Goal: Information Seeking & Learning: Learn about a topic

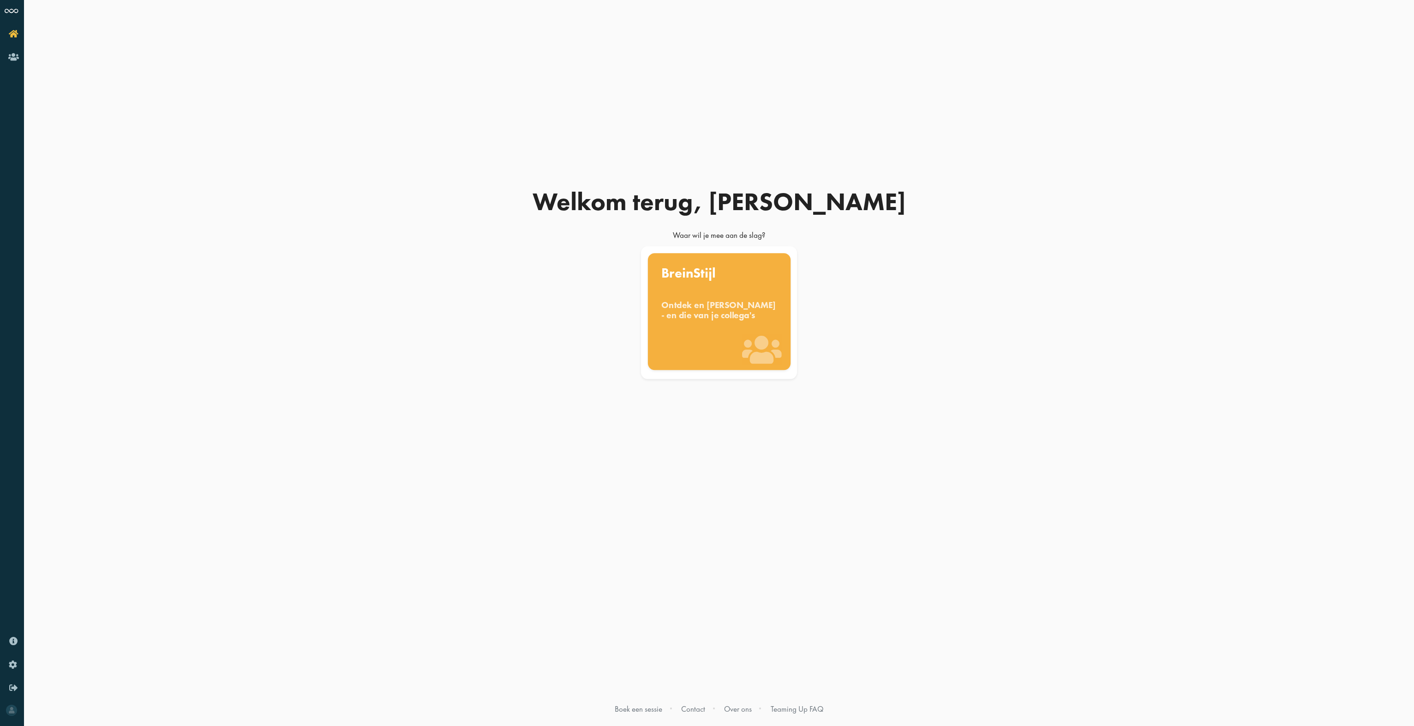
click at [726, 294] on div "BreinStijl Ontdek en benut jouw denkstijl - en die van je collega's" at bounding box center [719, 311] width 143 height 117
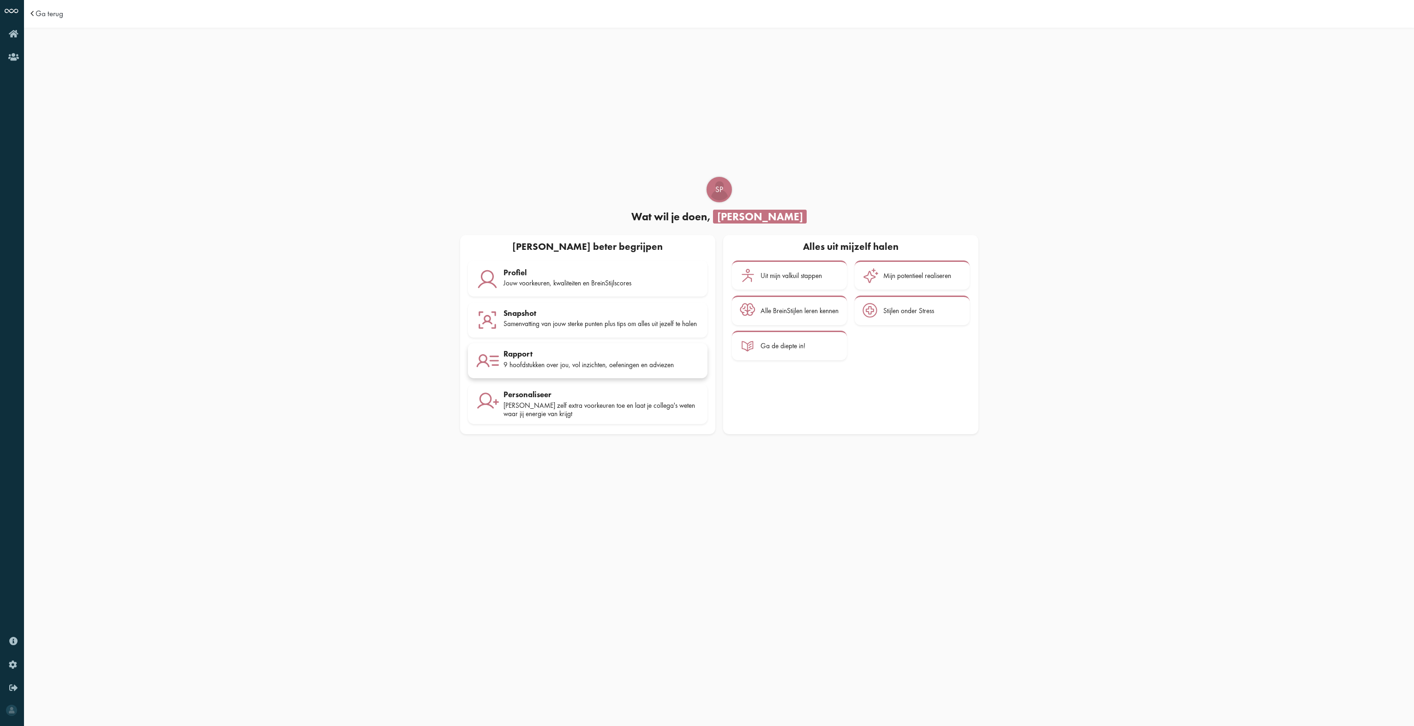
click at [536, 364] on div "9 hoofdstukken over jou, vol inzichten, oefeningen en adviezen" at bounding box center [602, 365] width 196 height 8
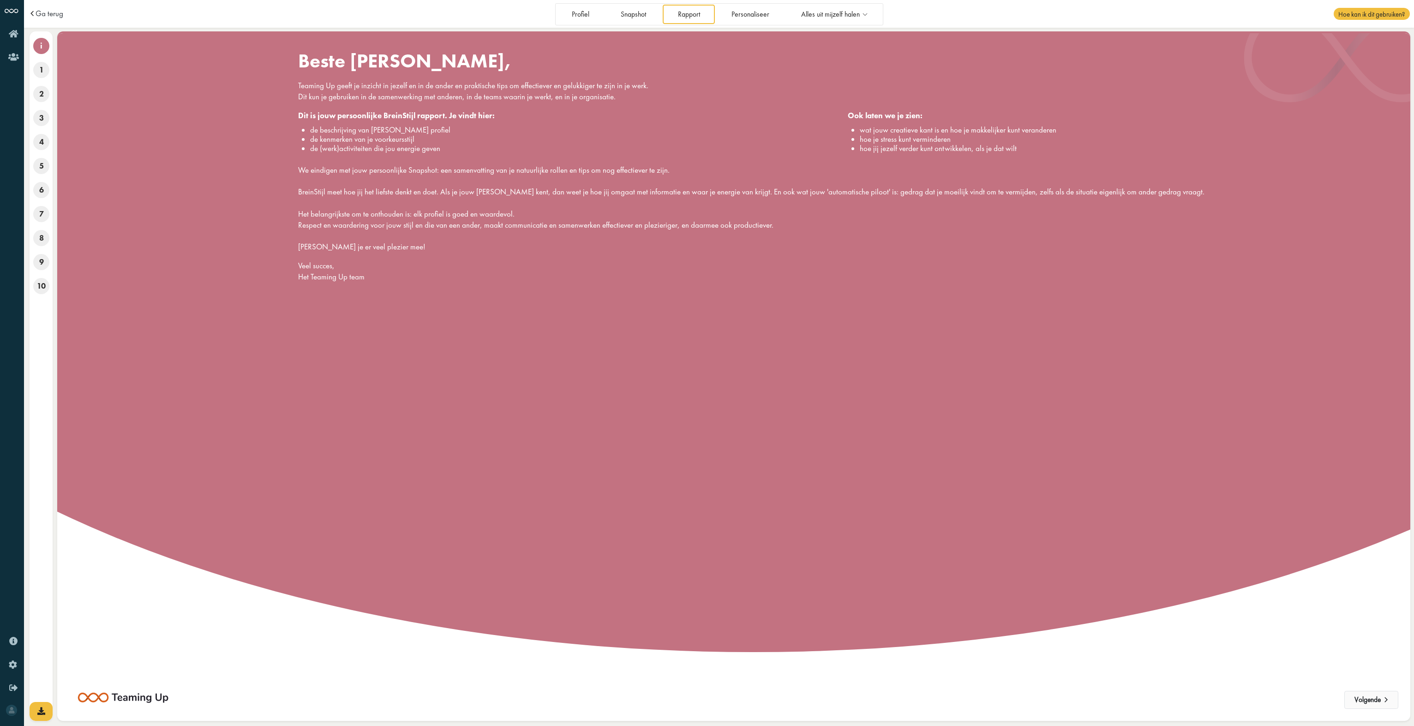
click at [1366, 701] on button "Volgende" at bounding box center [1372, 700] width 54 height 18
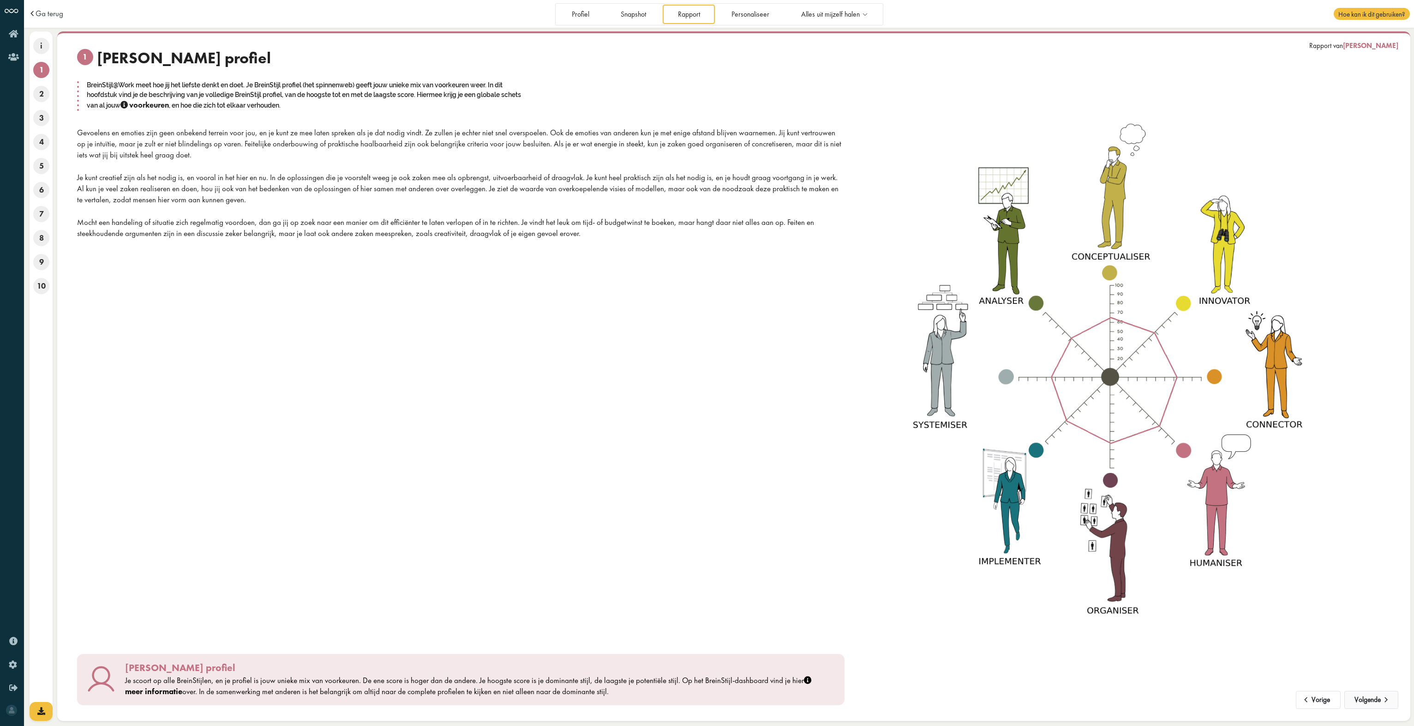
click at [1370, 700] on button "Volgende" at bounding box center [1372, 700] width 54 height 18
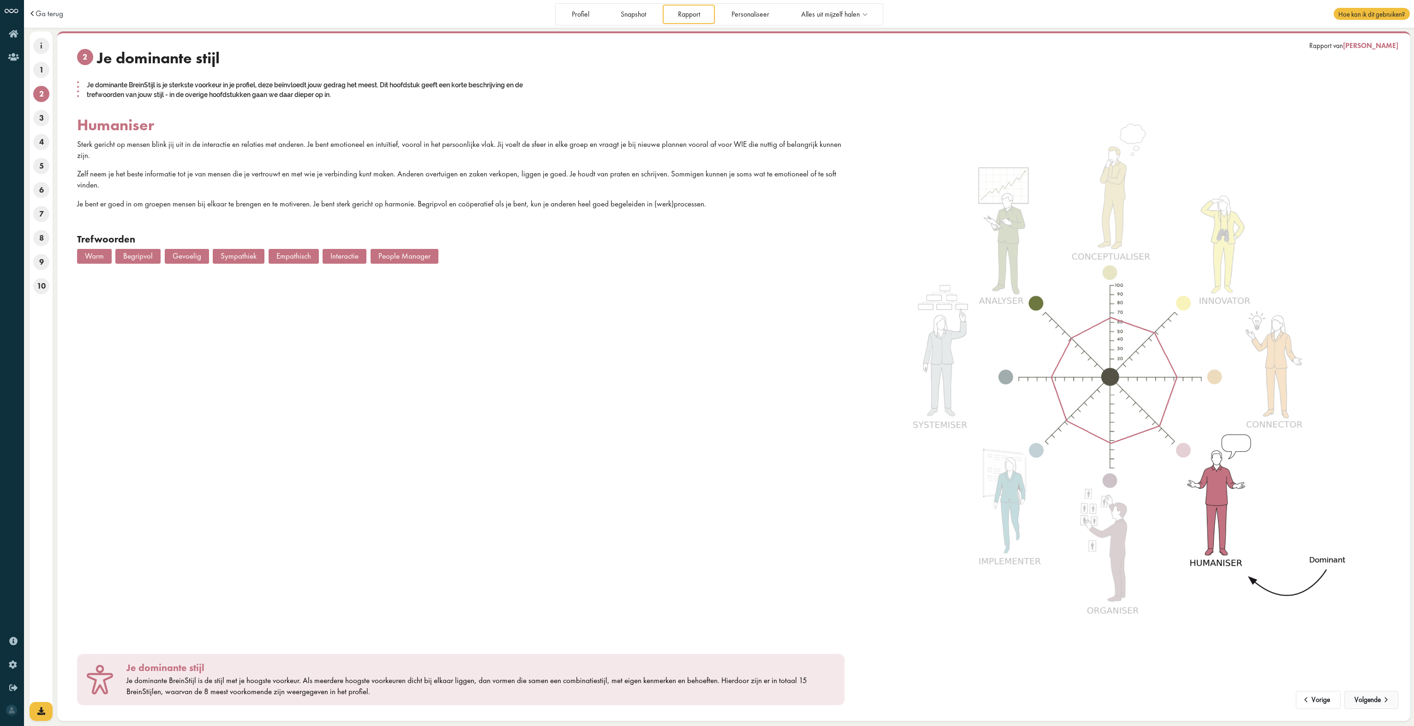
click at [1370, 700] on button "Volgende" at bounding box center [1372, 700] width 54 height 18
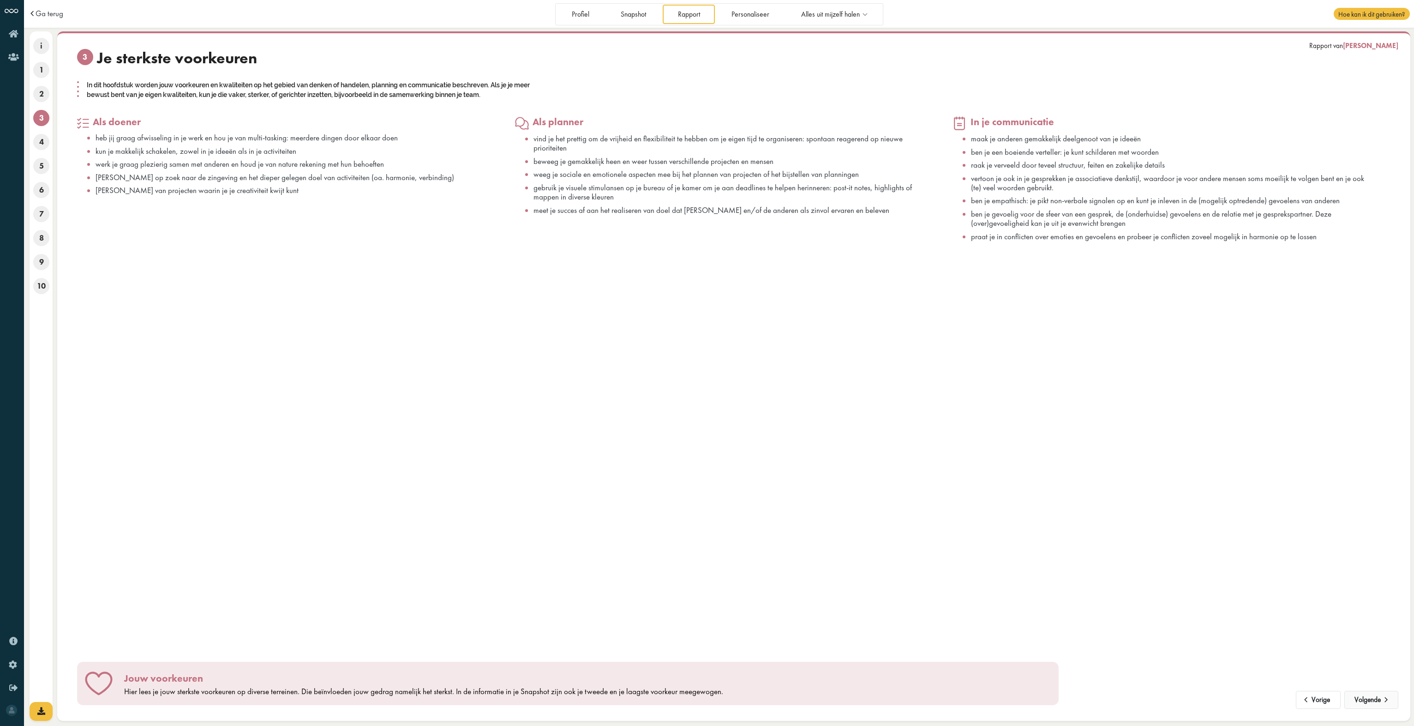
click at [1370, 700] on button "Volgende" at bounding box center [1372, 700] width 54 height 18
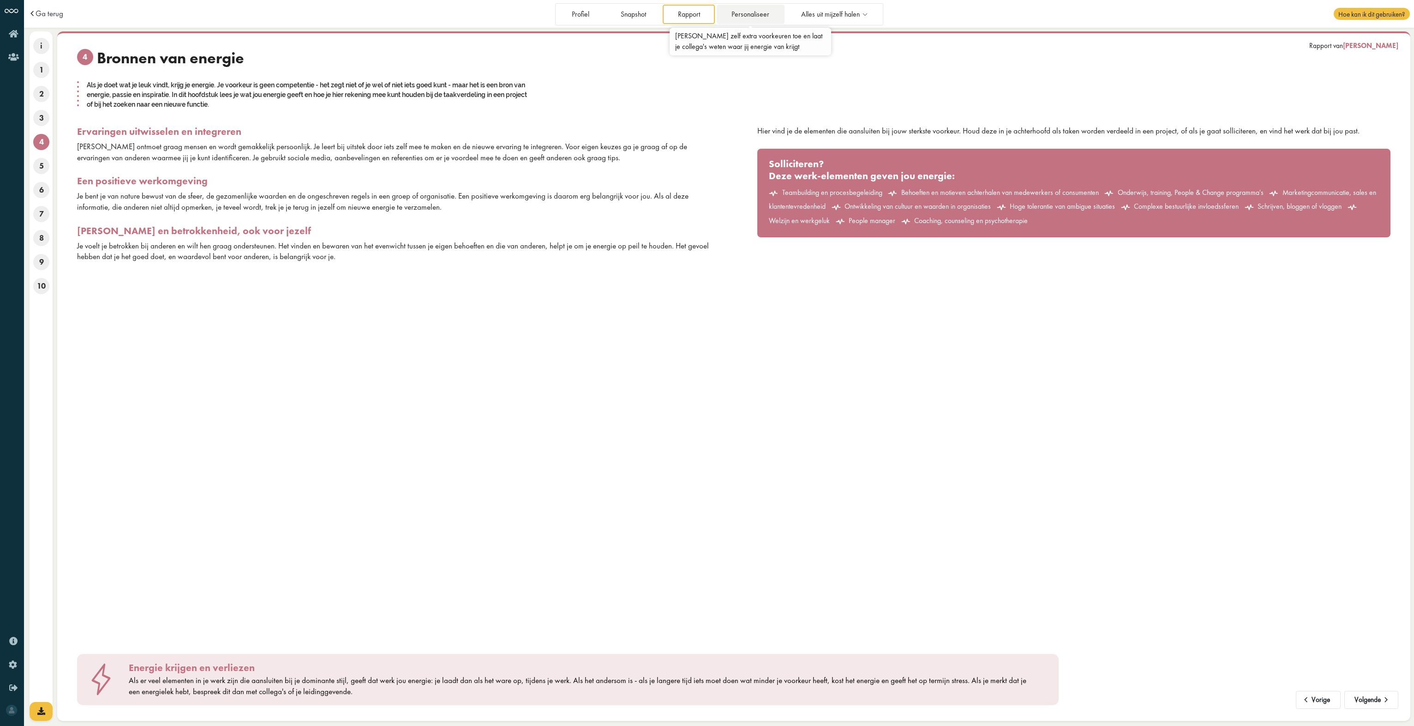
click at [756, 14] on link "Personaliseer" at bounding box center [751, 14] width 68 height 19
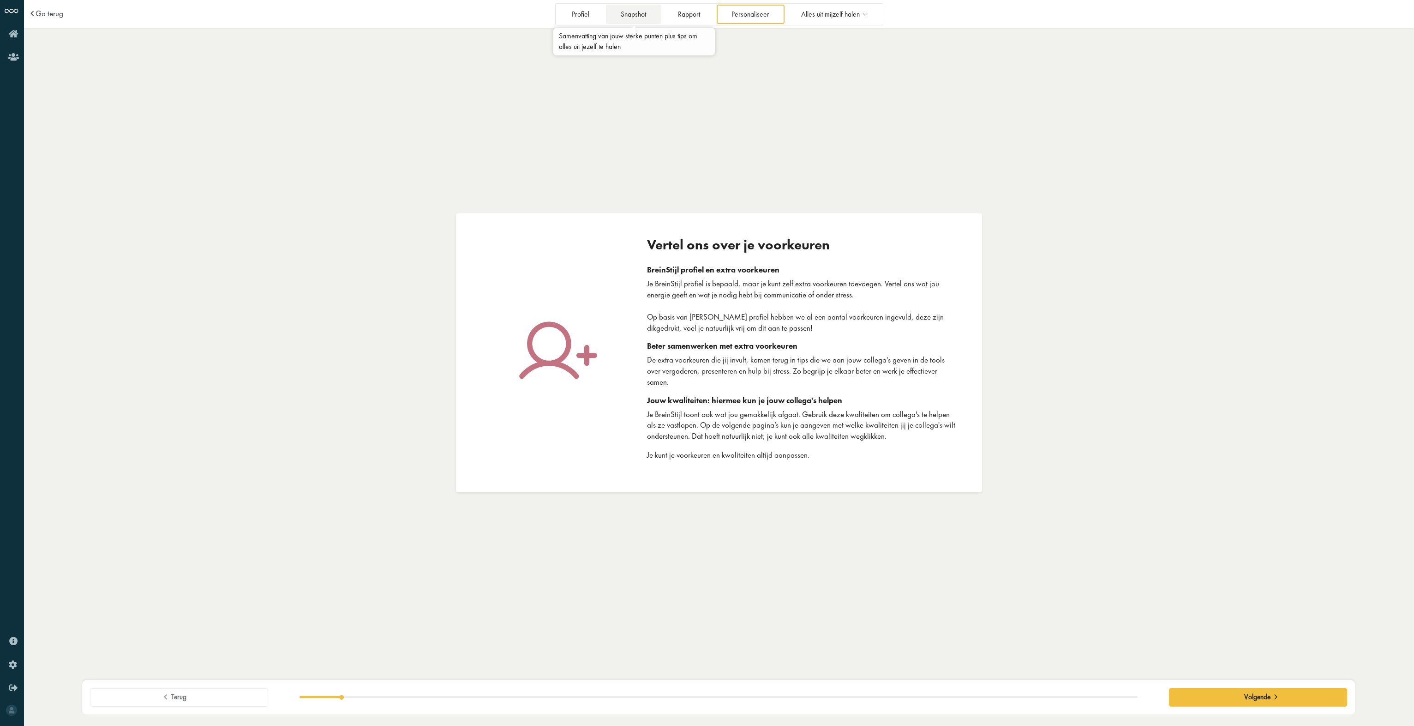
drag, startPoint x: 638, startPoint y: 12, endPoint x: 655, endPoint y: 12, distance: 16.6
click at [639, 12] on link "Snapshot" at bounding box center [633, 14] width 55 height 19
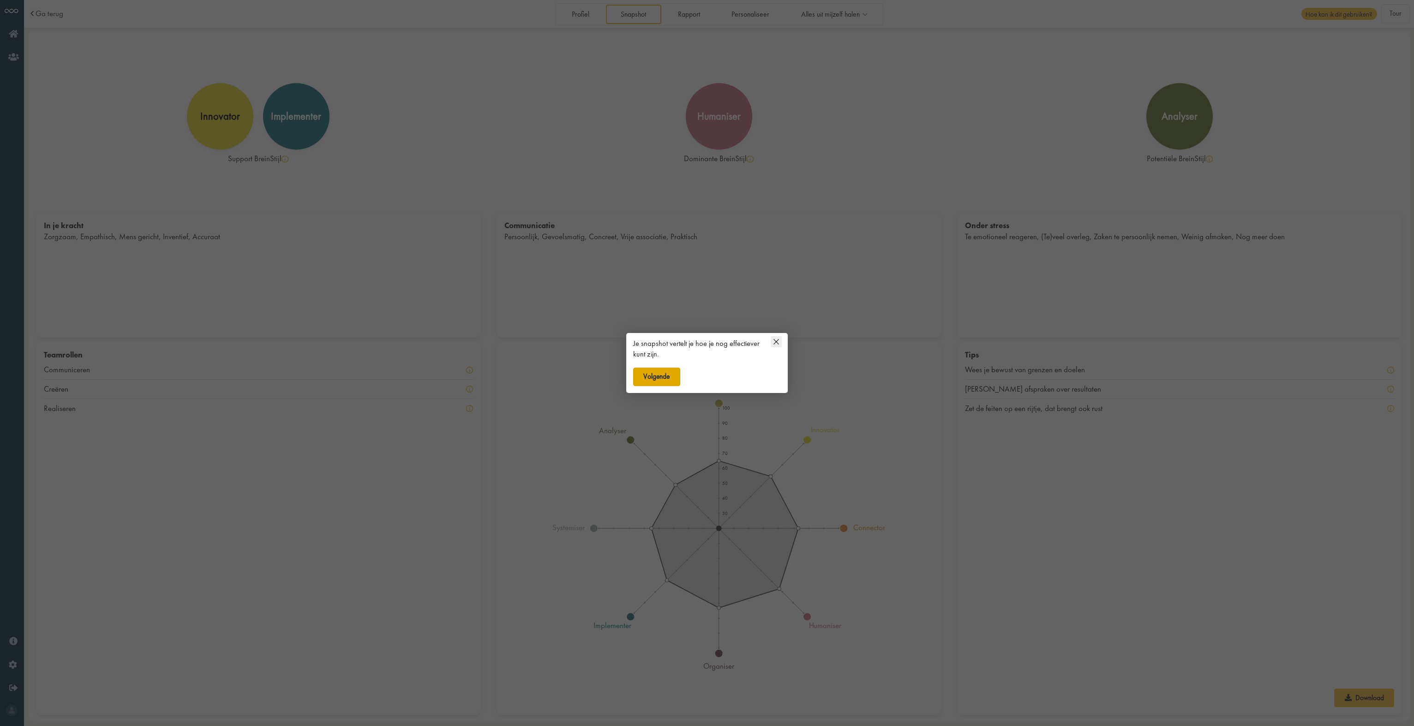
click at [652, 373] on button "Volgende" at bounding box center [656, 376] width 47 height 18
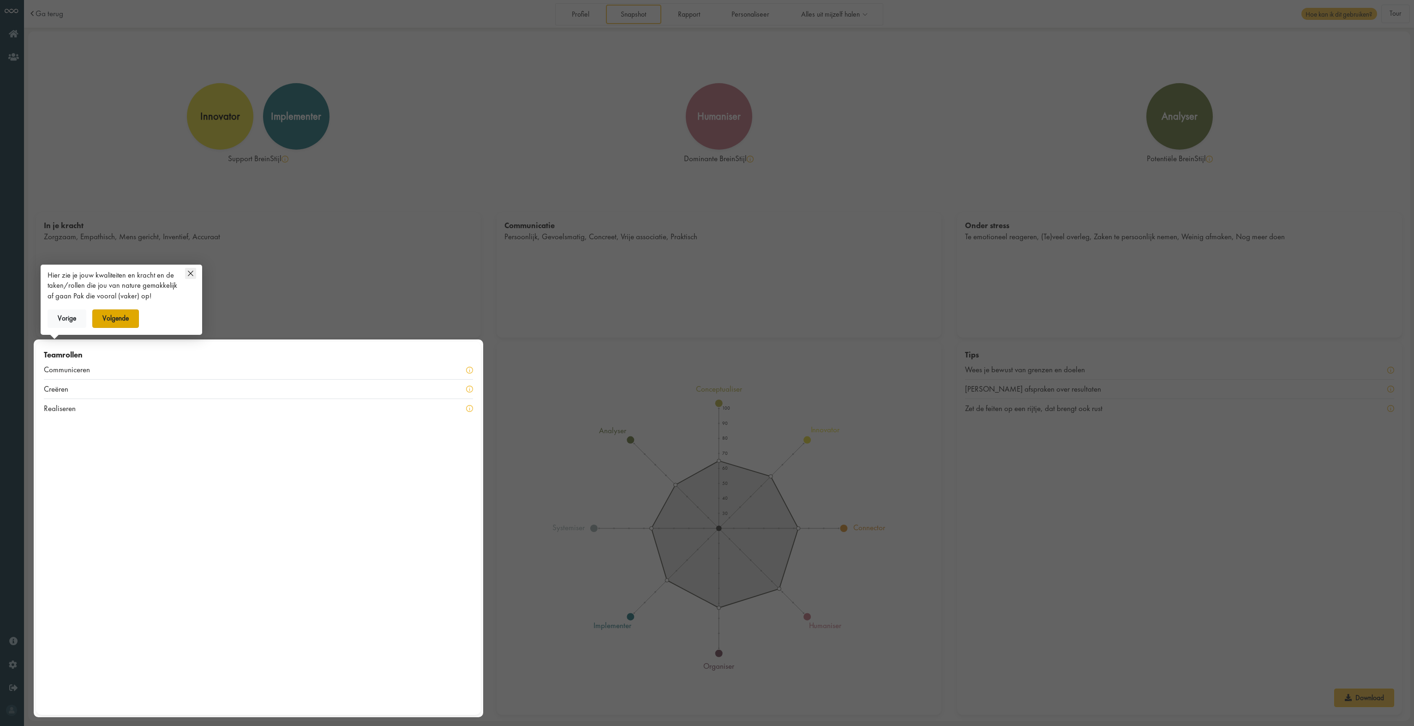
click at [109, 317] on button "Volgende" at bounding box center [115, 318] width 47 height 18
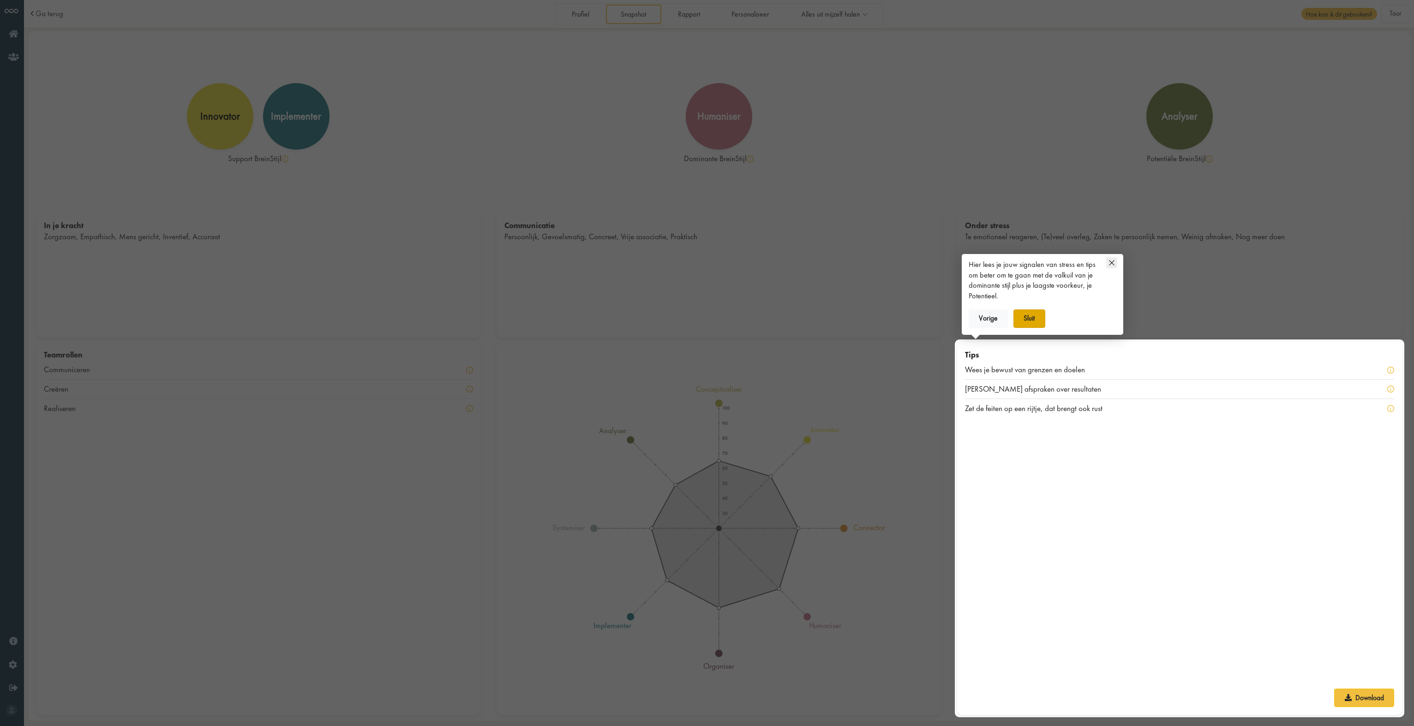
click at [1019, 317] on button "Sluit" at bounding box center [1030, 318] width 32 height 18
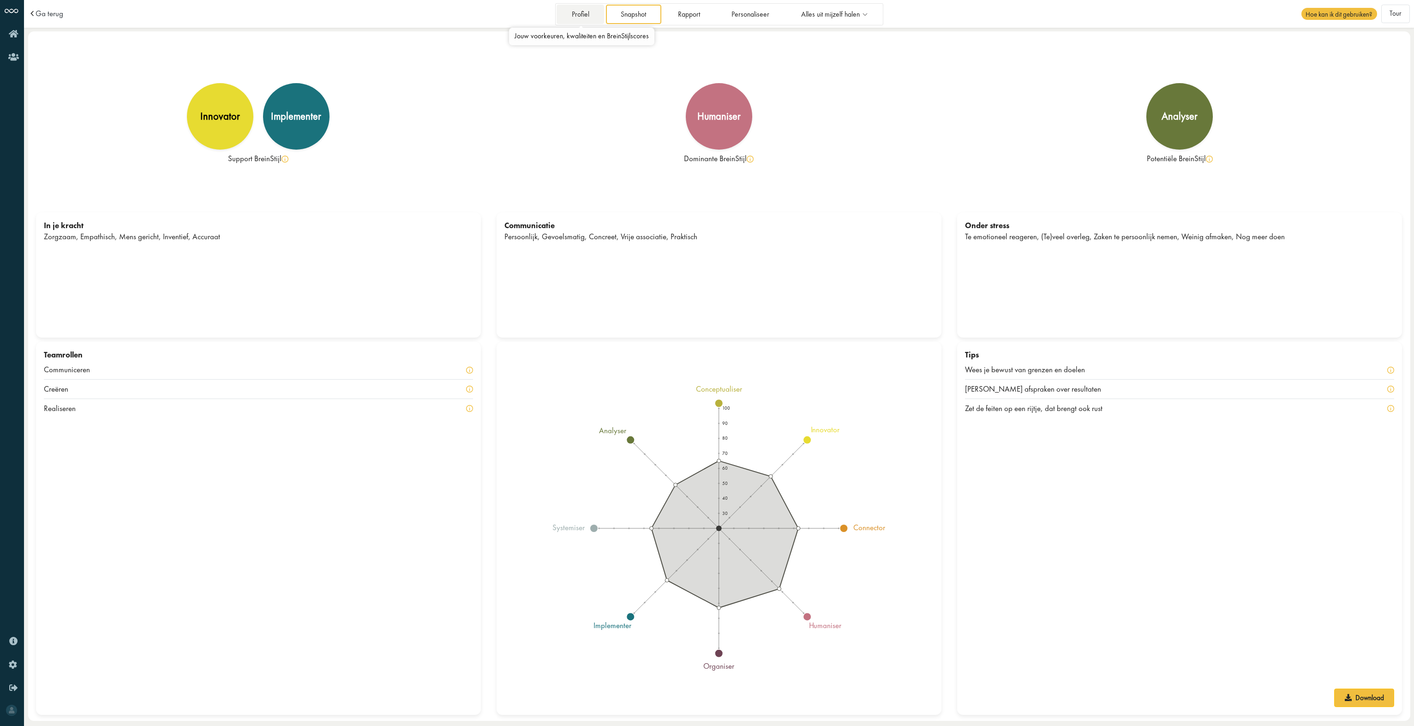
click at [583, 15] on link "Profiel" at bounding box center [581, 14] width 48 height 19
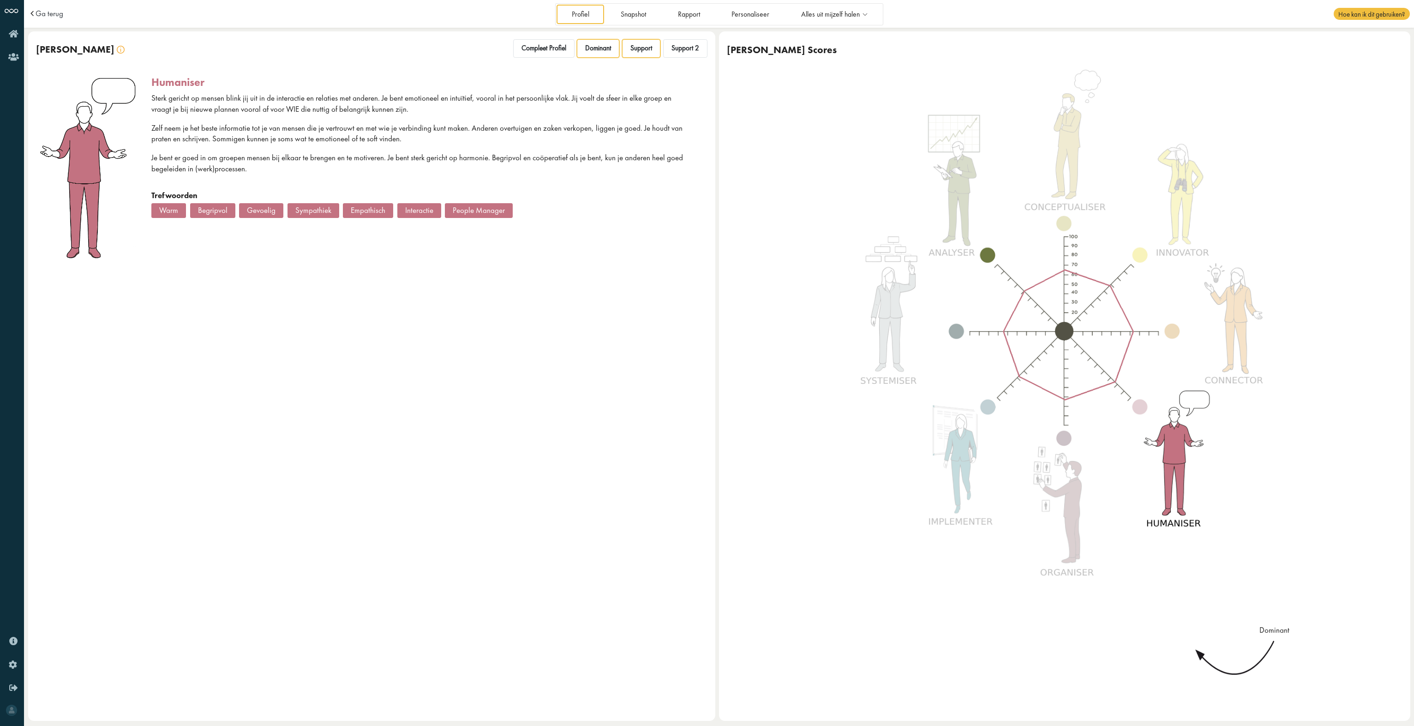
click at [651, 52] on span "Support" at bounding box center [642, 48] width 22 height 9
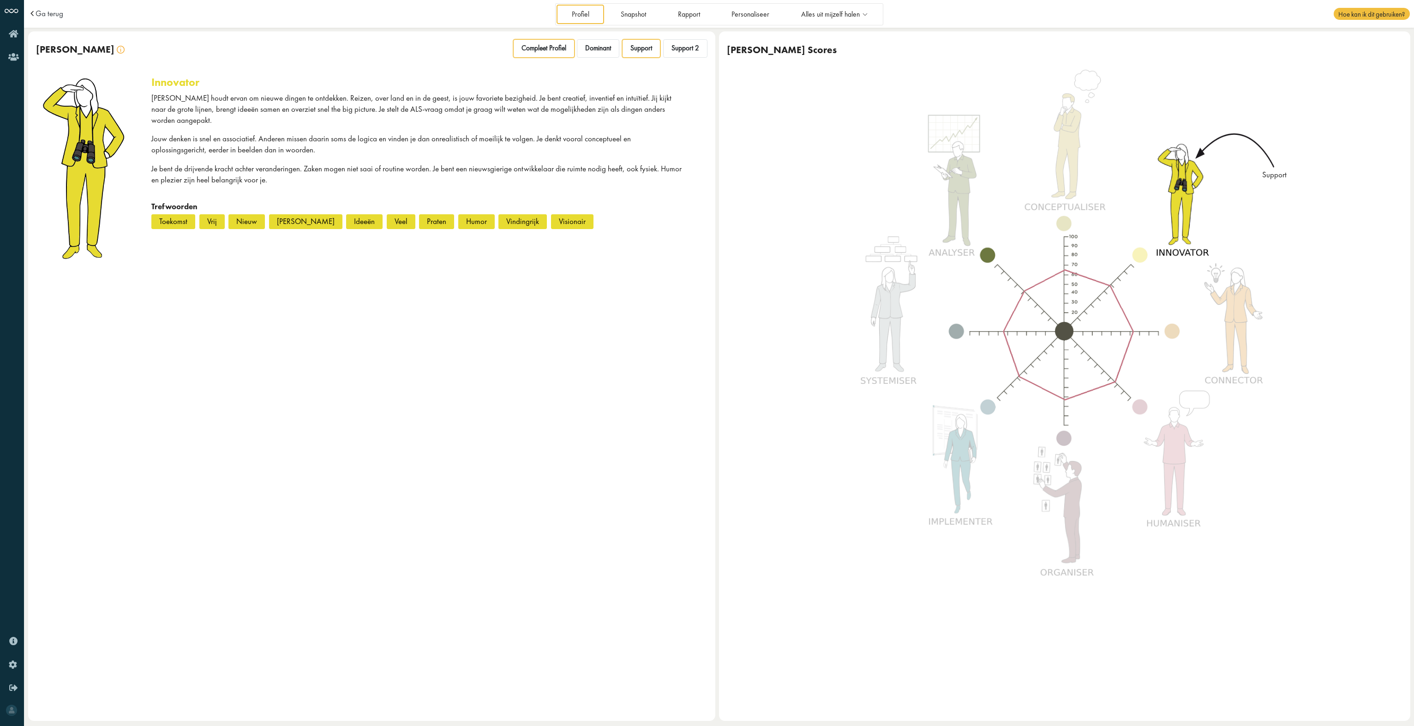
click at [542, 48] on span "Compleet Profiel" at bounding box center [544, 48] width 45 height 9
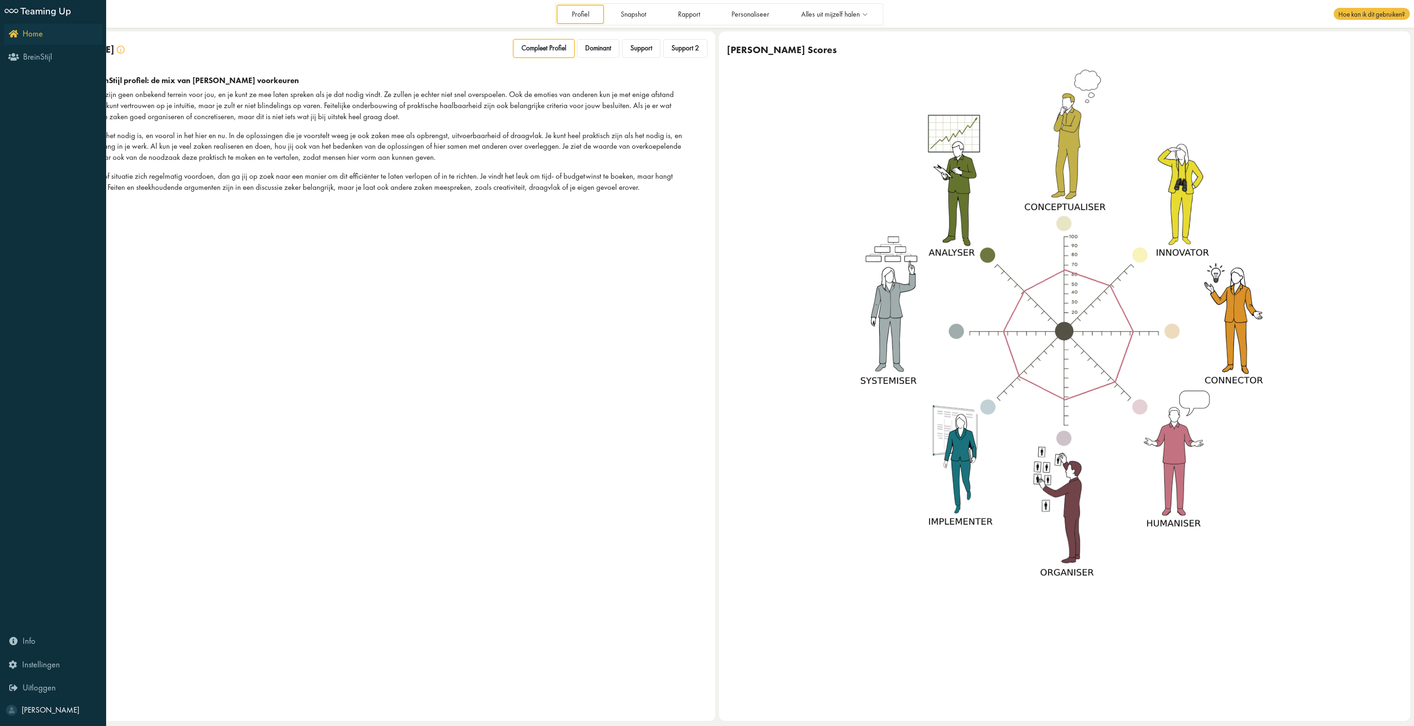
click at [11, 37] on icon "Home" at bounding box center [26, 33] width 34 height 9
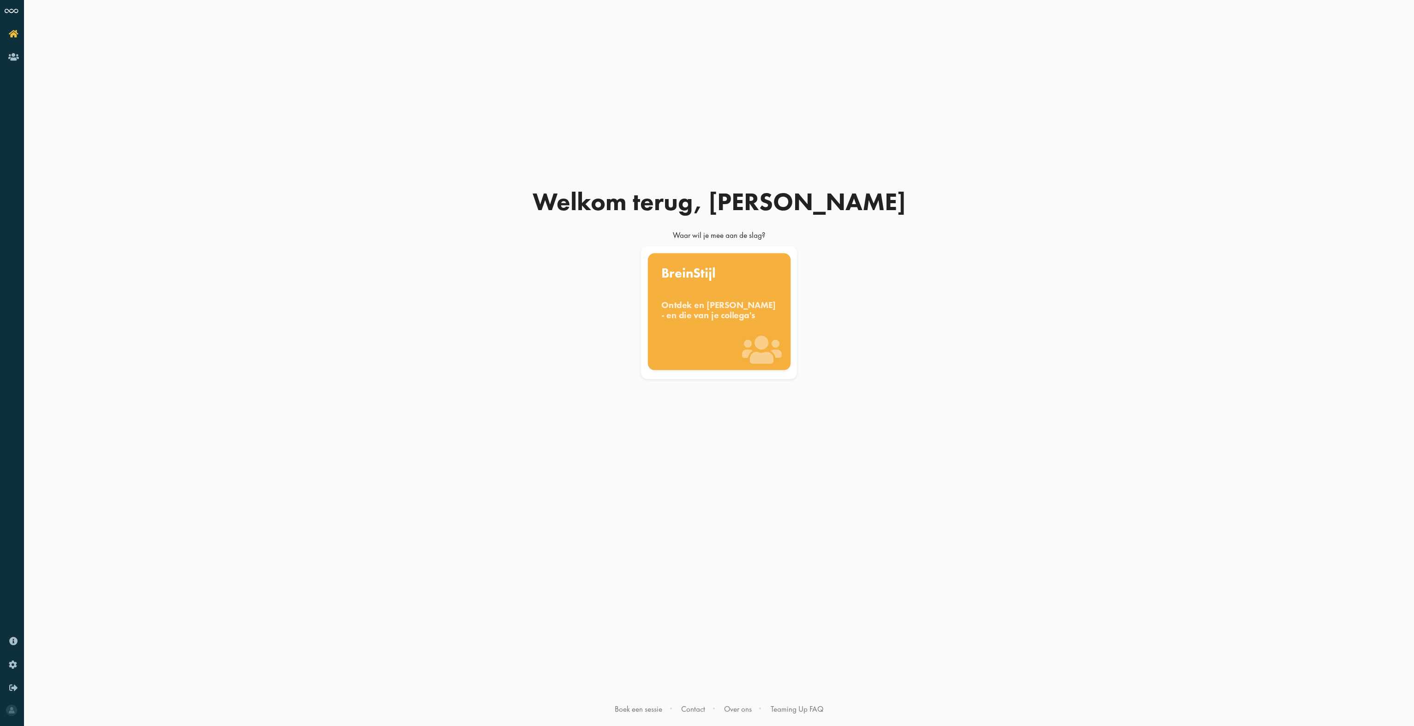
click at [728, 320] on div "Ontdek en [PERSON_NAME] - en die van je collega's" at bounding box center [720, 310] width 116 height 20
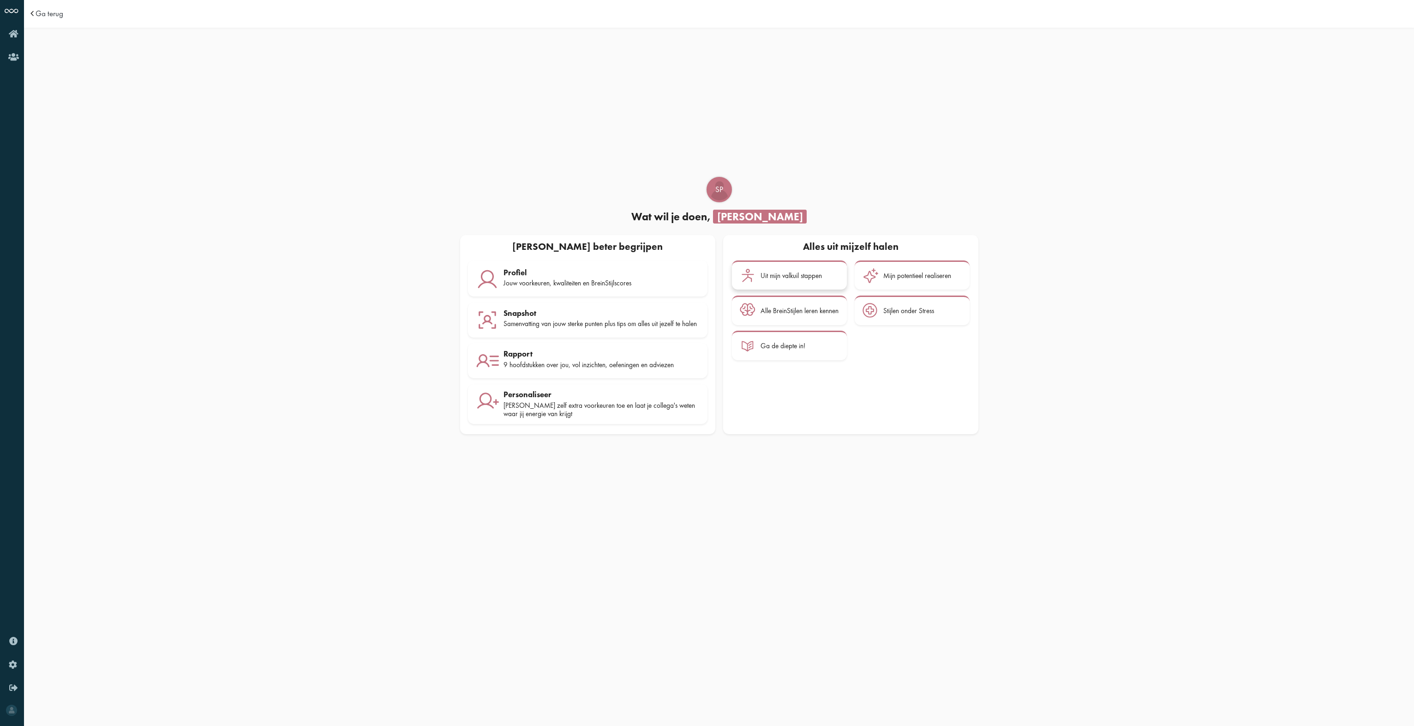
click at [784, 277] on div "Uit mijn valkuil stappen" at bounding box center [791, 275] width 61 height 8
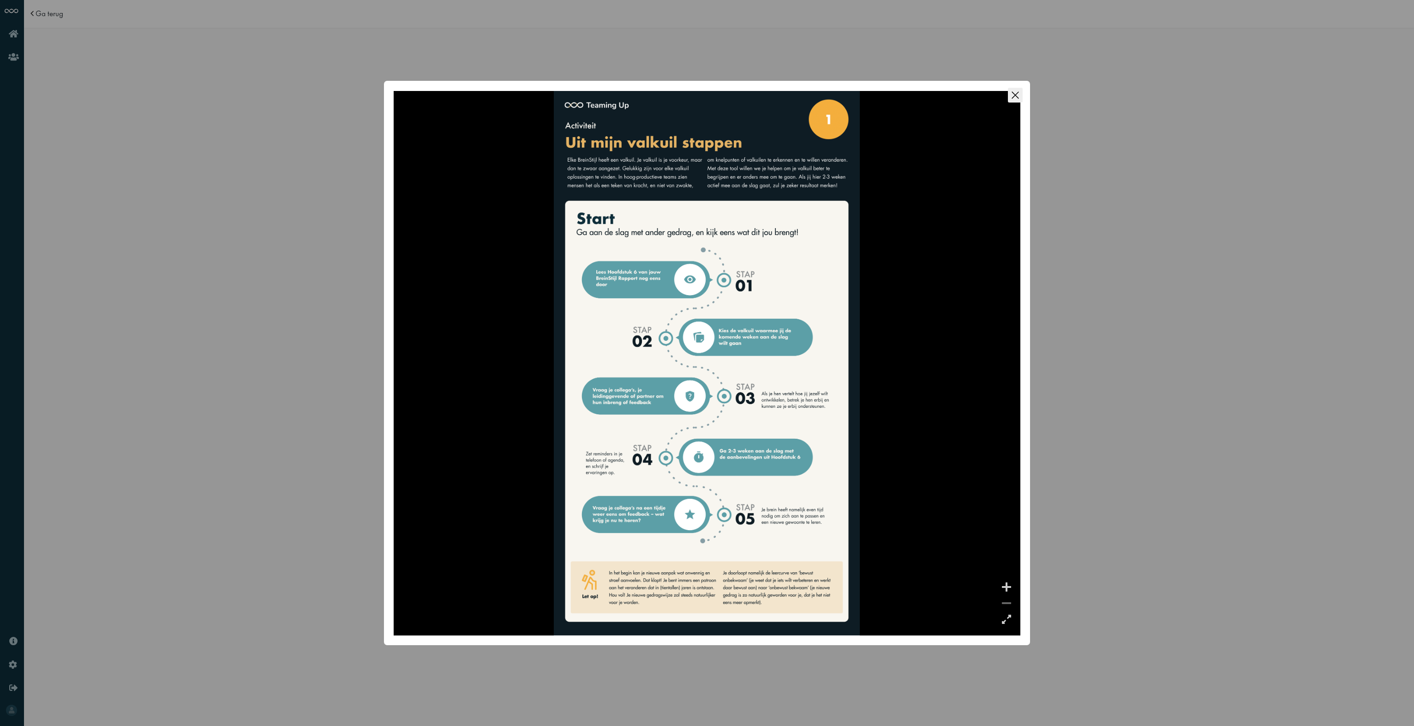
click at [1015, 97] on icon "Close this dialog" at bounding box center [1015, 95] width 15 height 15
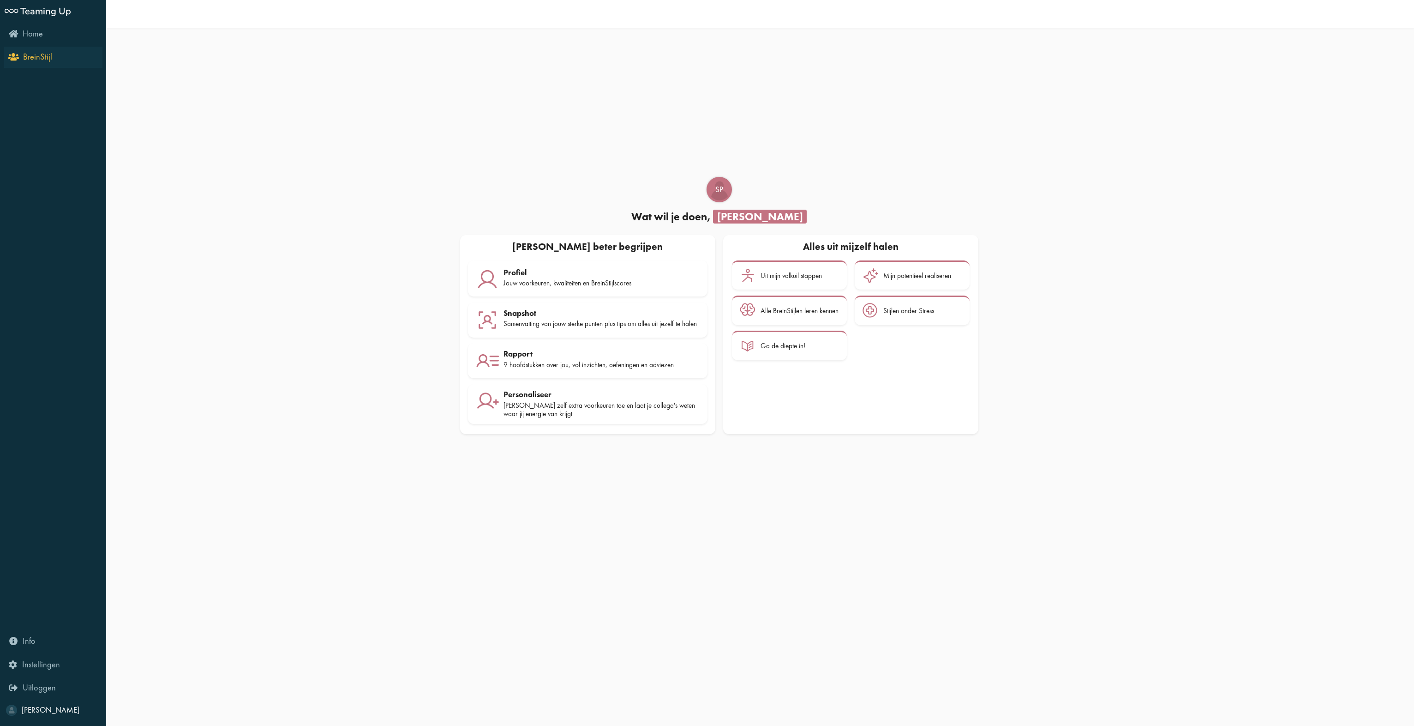
click at [14, 58] on icon "BreinStijl" at bounding box center [31, 56] width 42 height 9
click at [28, 60] on span "BreinStijl" at bounding box center [37, 56] width 29 height 11
